Goal: Information Seeking & Learning: Learn about a topic

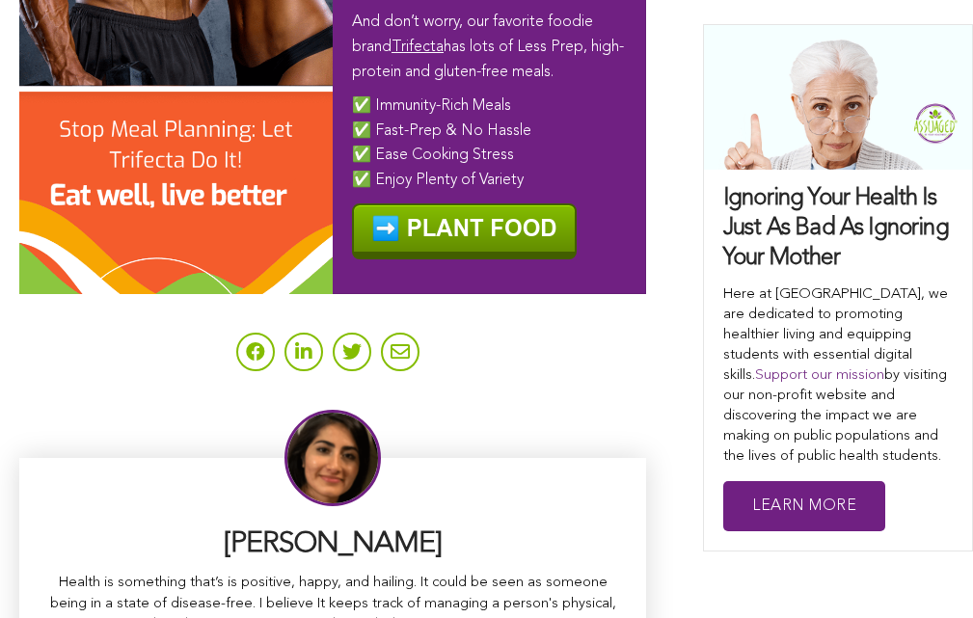
scroll to position [12286, 0]
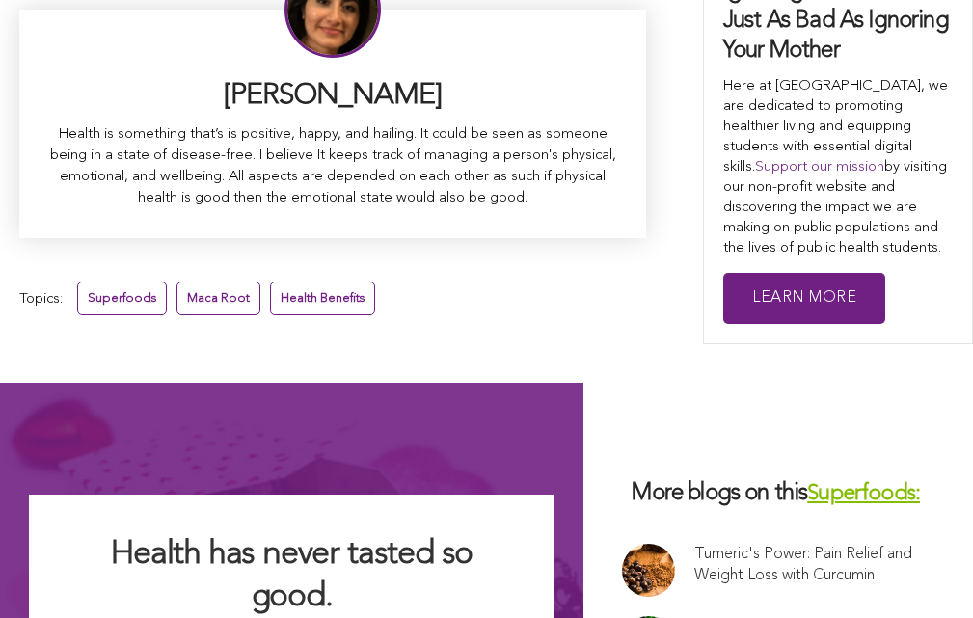
click at [135, 282] on link "Superfoods" at bounding box center [122, 299] width 90 height 34
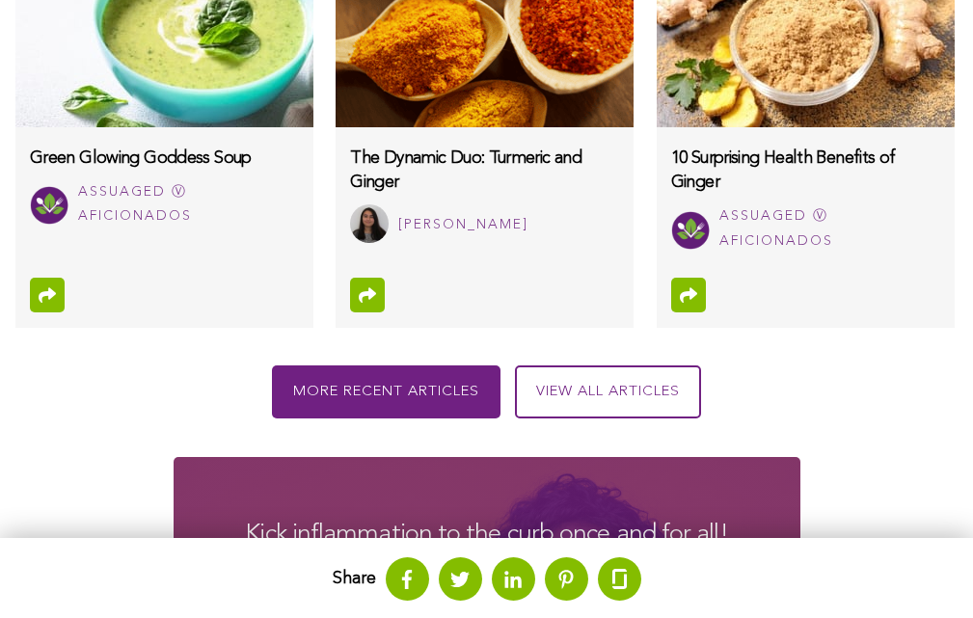
scroll to position [2914, 0]
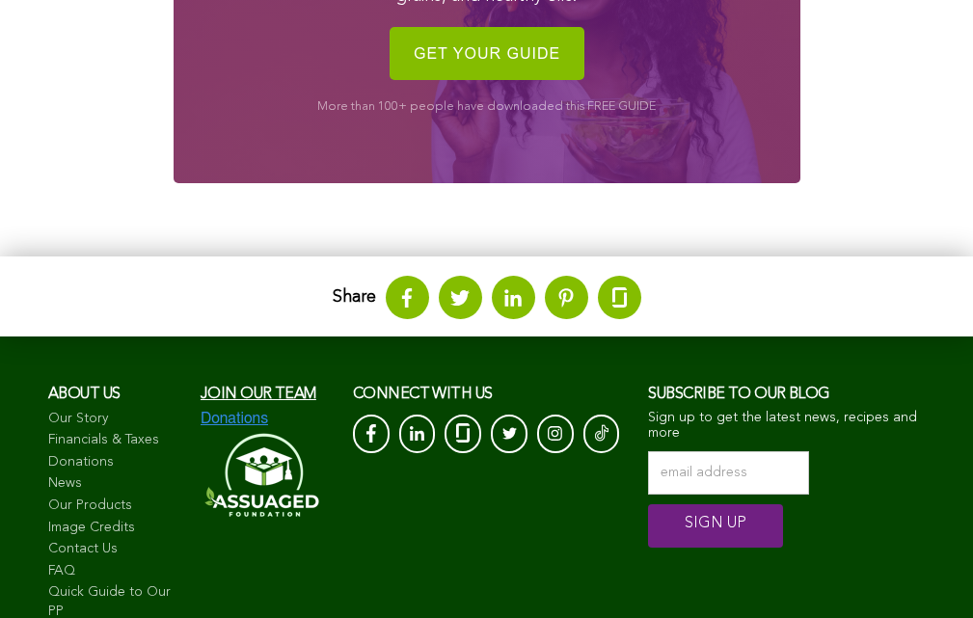
click at [124, 571] on link "FAQ" at bounding box center [114, 571] width 133 height 19
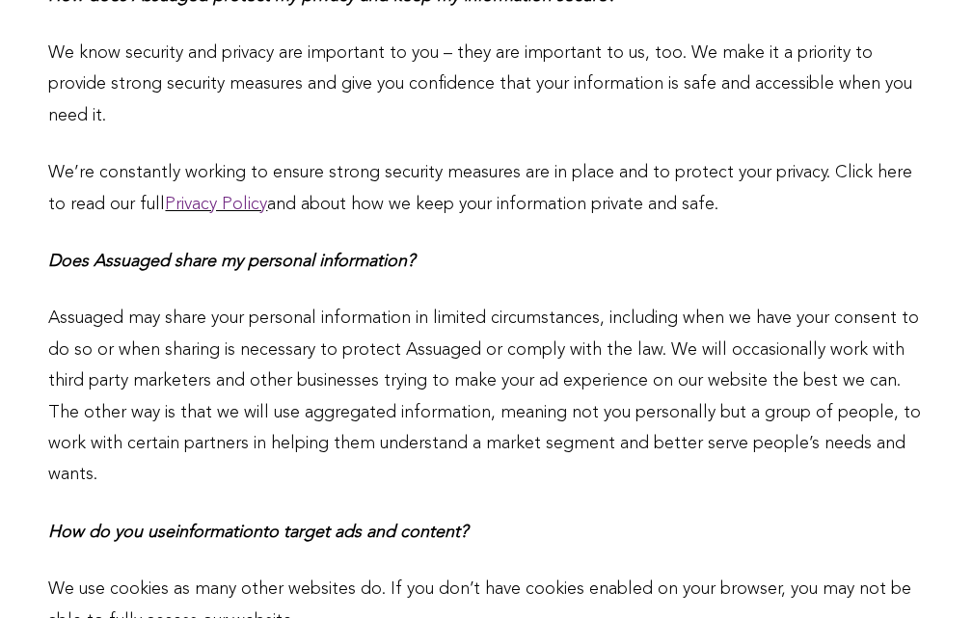
scroll to position [1515, 0]
